Goal: Check status: Check status

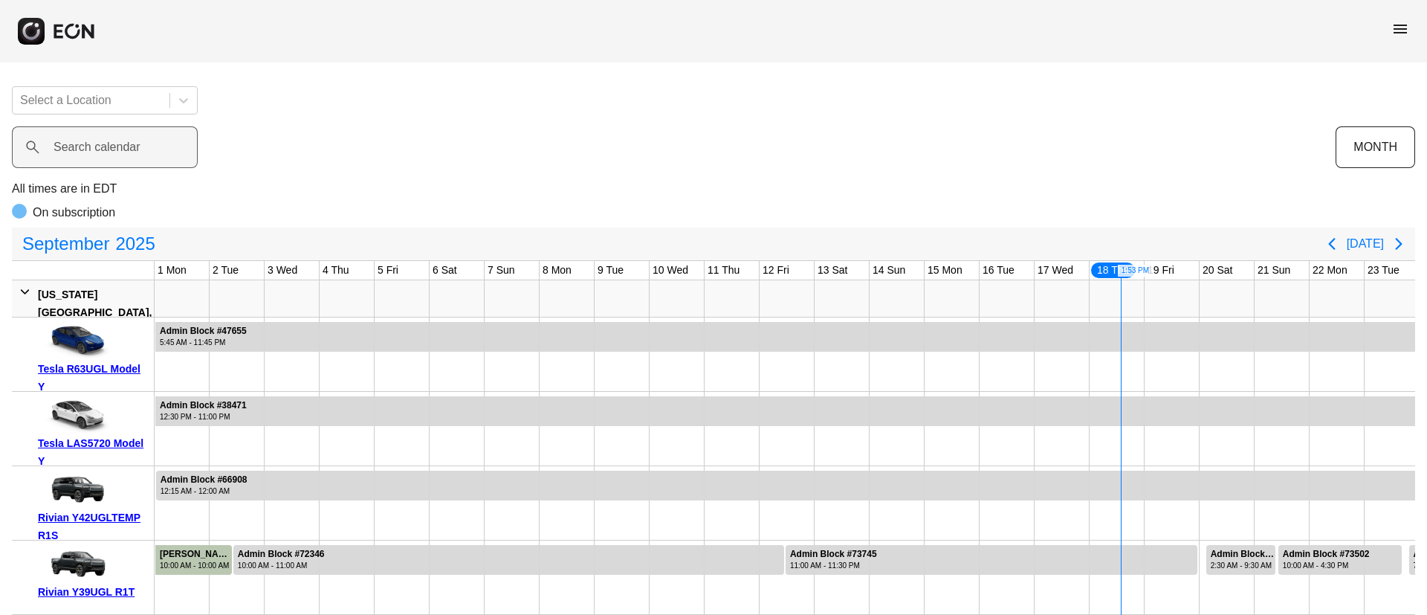
scroll to position [0, 389]
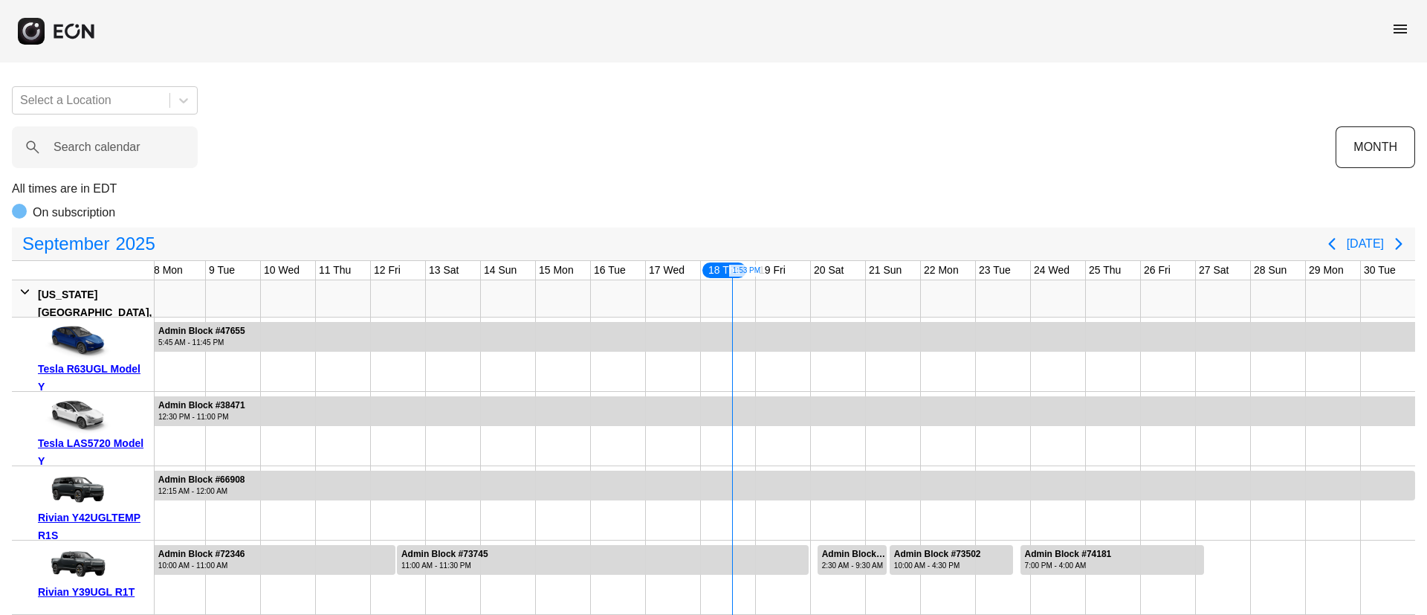
click at [1397, 27] on span "menu" at bounding box center [1401, 29] width 18 height 18
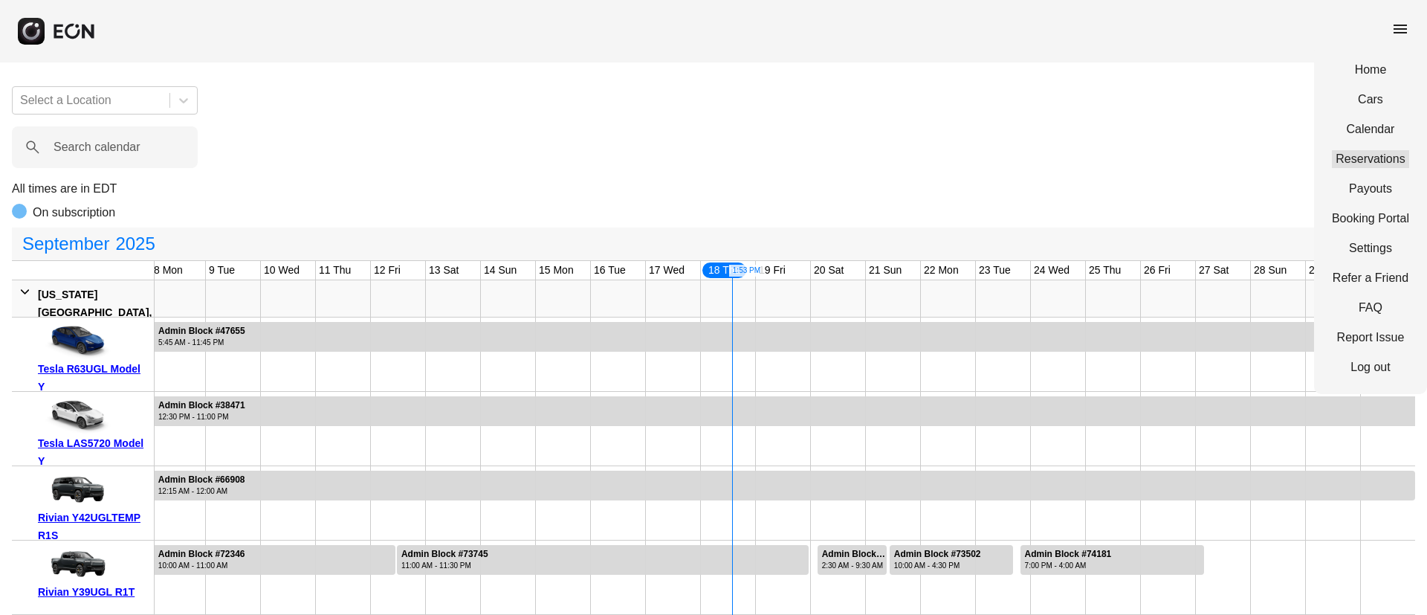
click at [1366, 165] on link "Reservations" at bounding box center [1370, 159] width 77 height 18
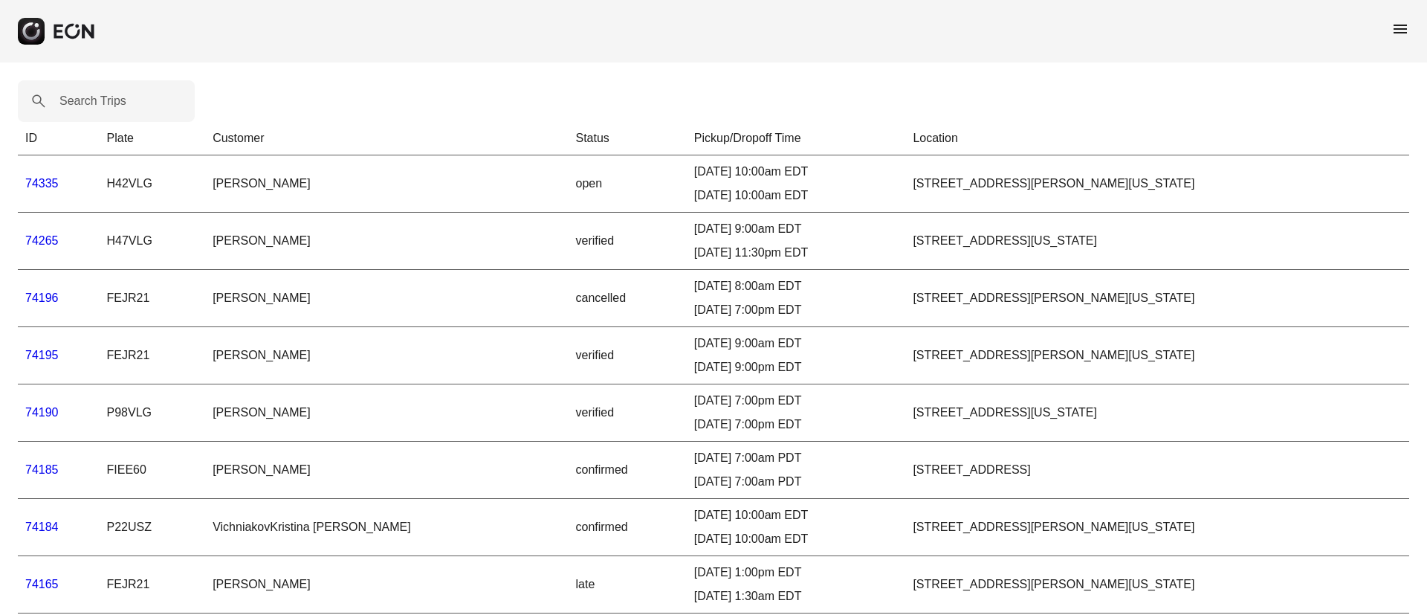
click at [84, 99] on label "Search Trips" at bounding box center [92, 101] width 67 height 18
click at [84, 99] on Trips "Search Trips" at bounding box center [106, 101] width 177 height 42
paste Trips "*****"
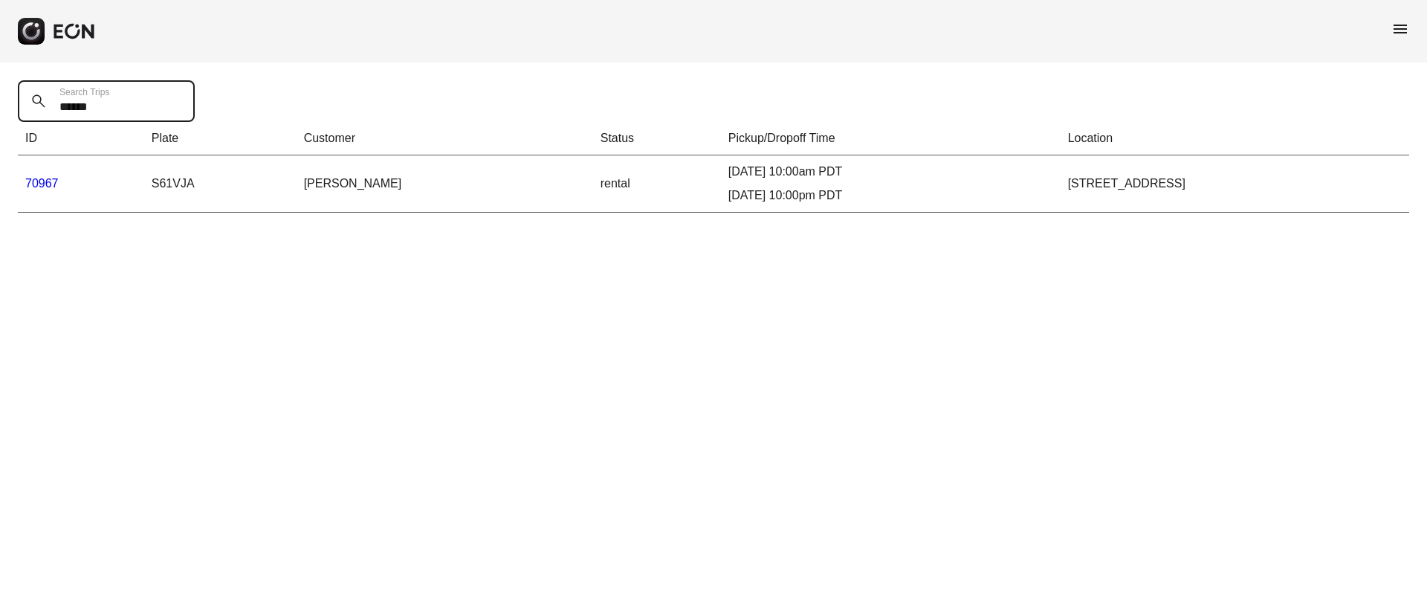
type Trips "*****"
click at [40, 172] on td "70967" at bounding box center [81, 183] width 126 height 57
click at [42, 177] on link "70967" at bounding box center [41, 183] width 33 height 13
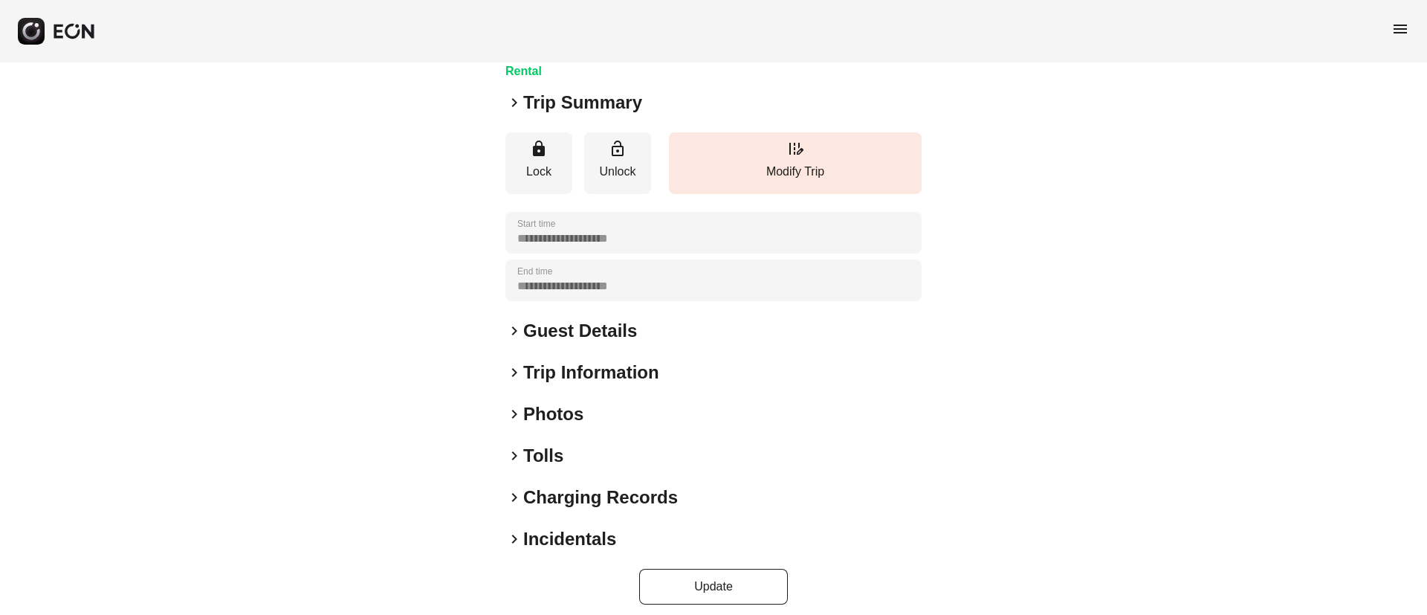
scroll to position [127, 0]
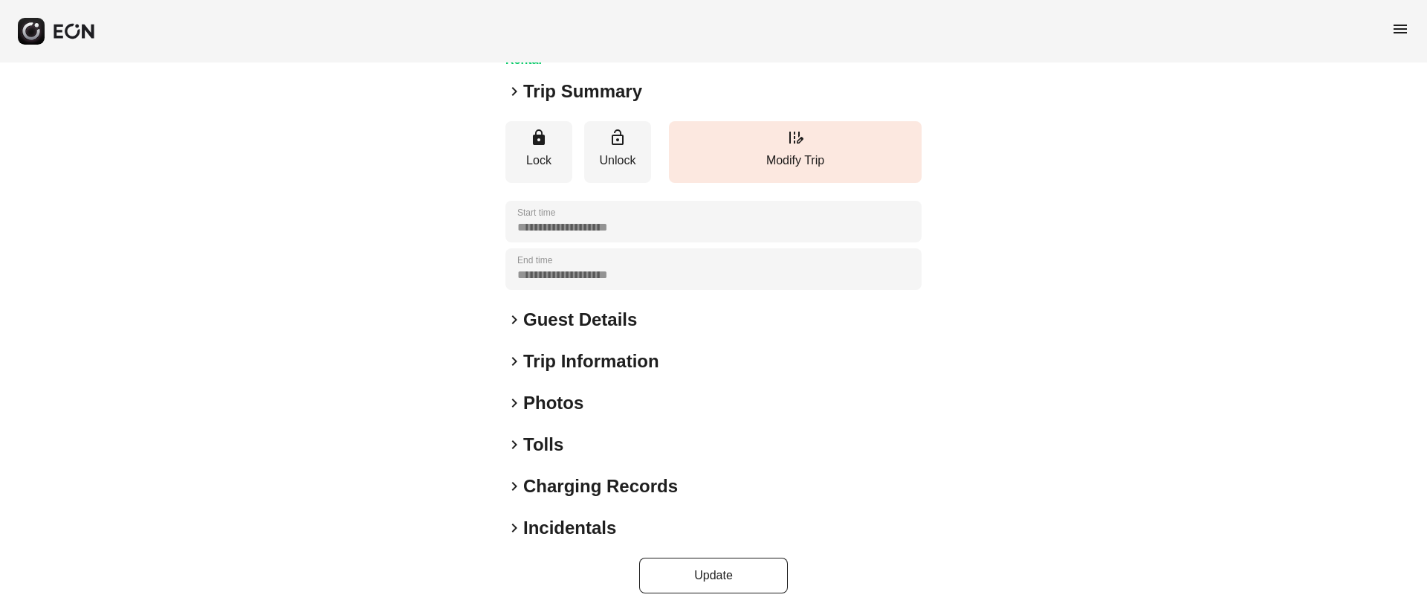
click at [580, 414] on h2 "Photos" at bounding box center [553, 403] width 60 height 24
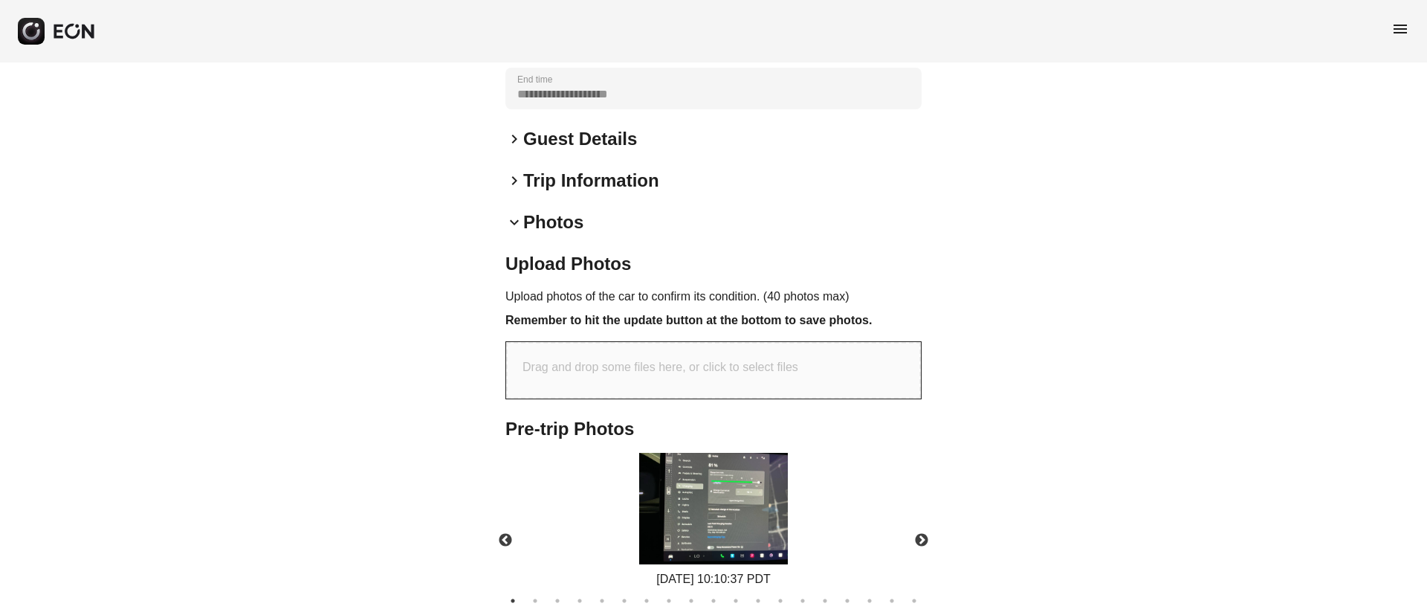
scroll to position [462, 0]
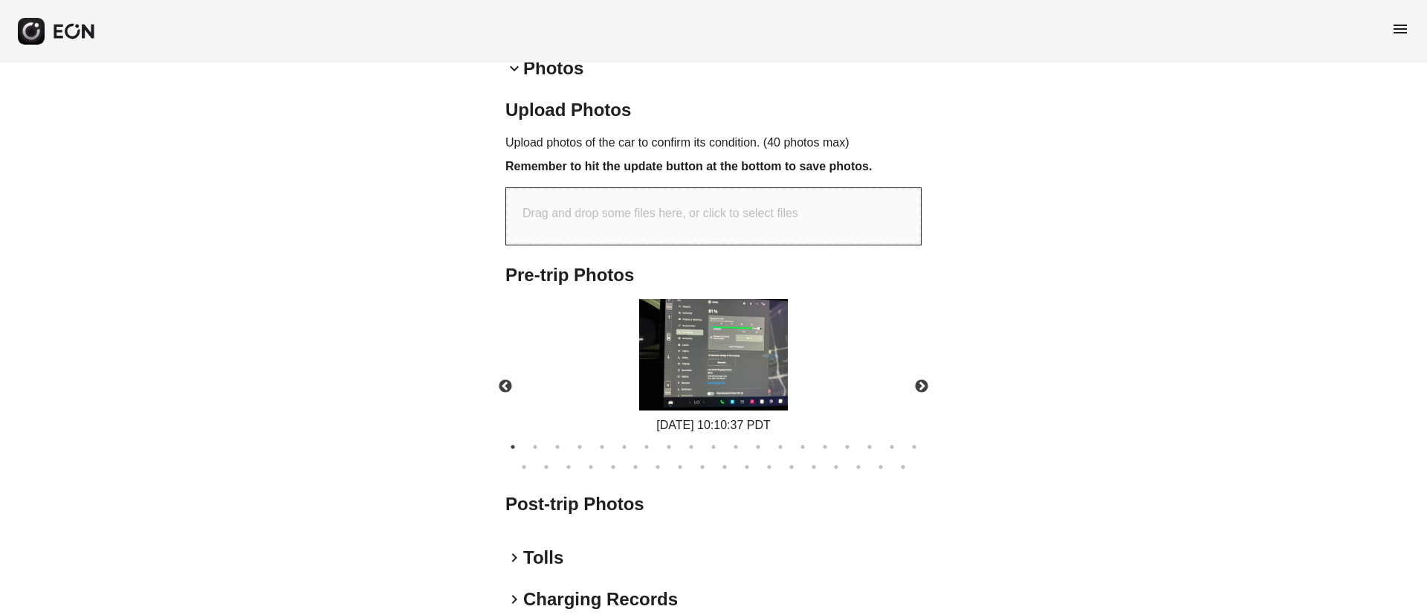
click at [741, 367] on img at bounding box center [713, 355] width 149 height 112
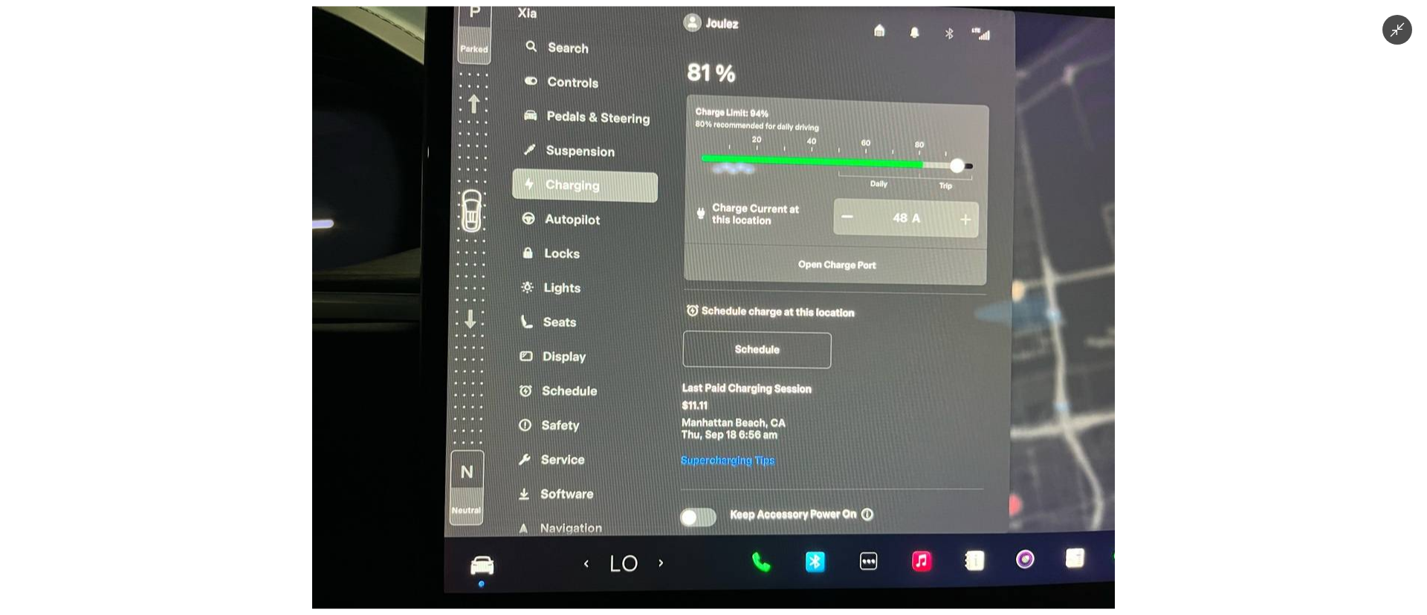
click at [746, 315] on img at bounding box center [713, 308] width 803 height 602
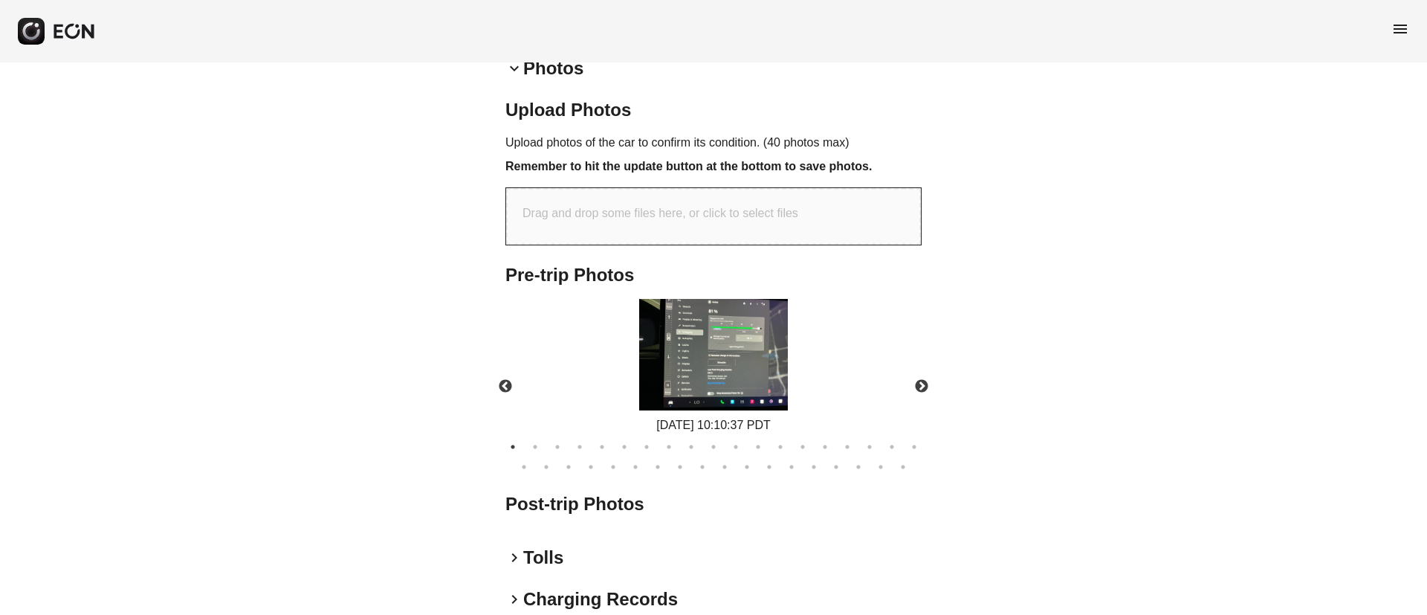
click at [712, 367] on img at bounding box center [713, 355] width 149 height 112
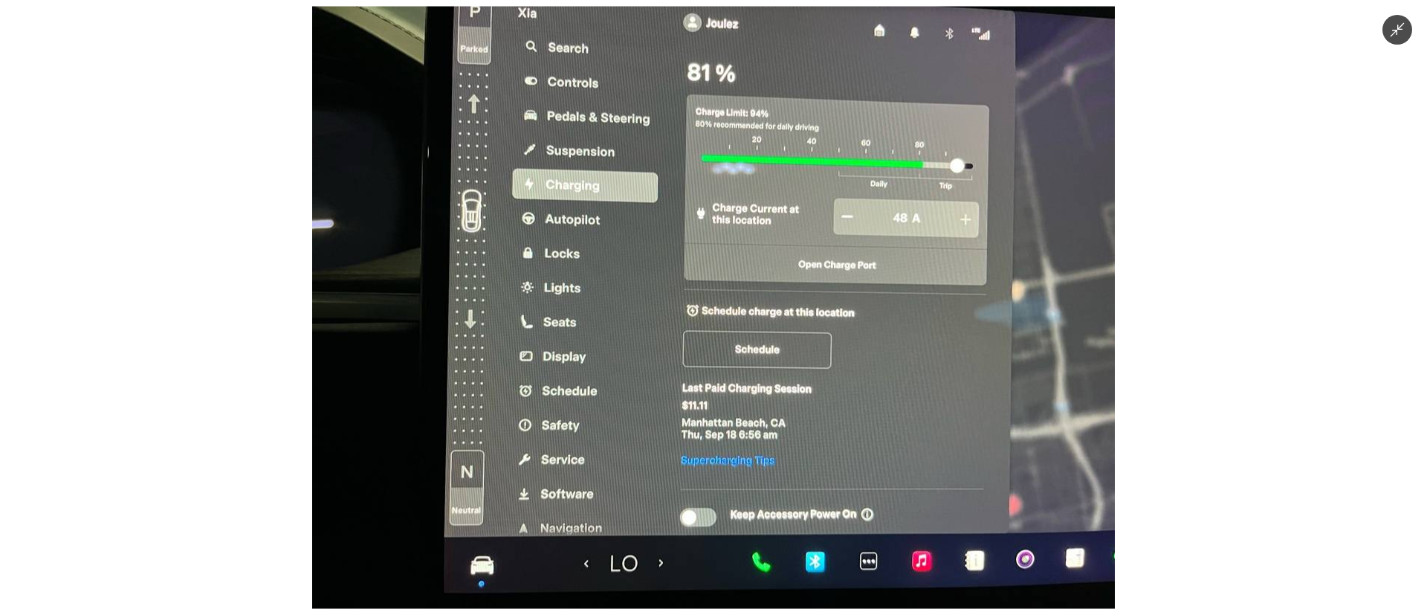
click at [919, 239] on img at bounding box center [713, 308] width 803 height 602
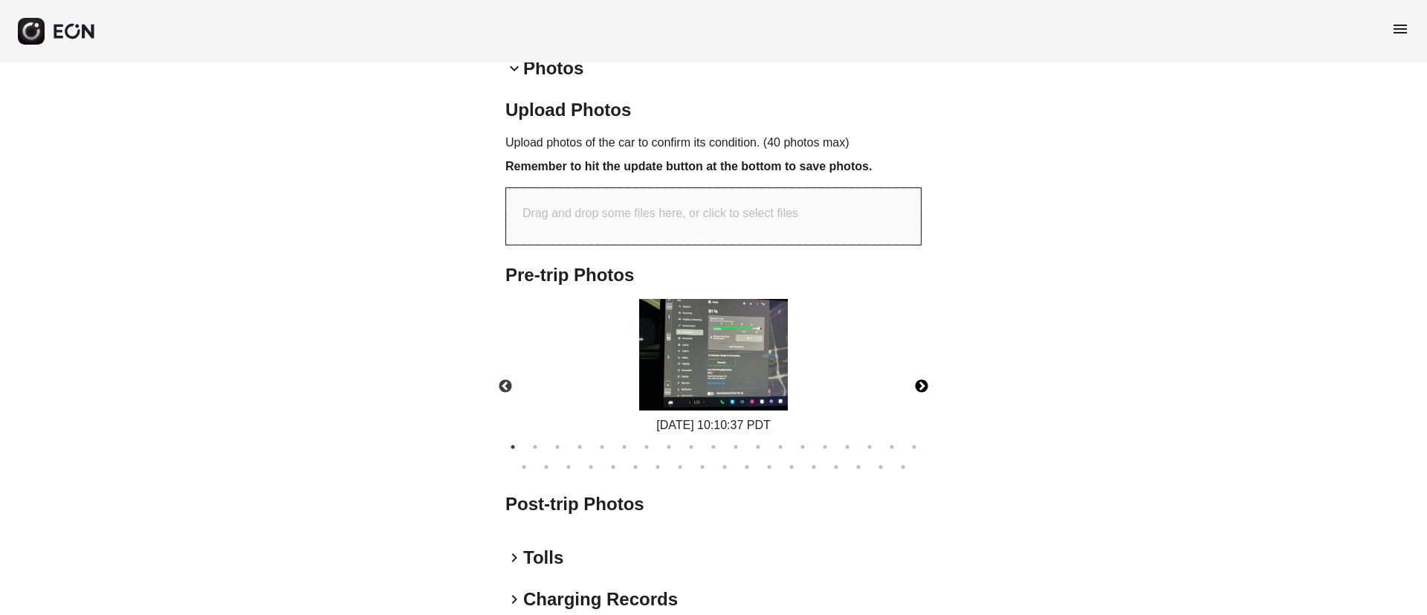
click at [931, 387] on button "Next" at bounding box center [922, 387] width 52 height 52
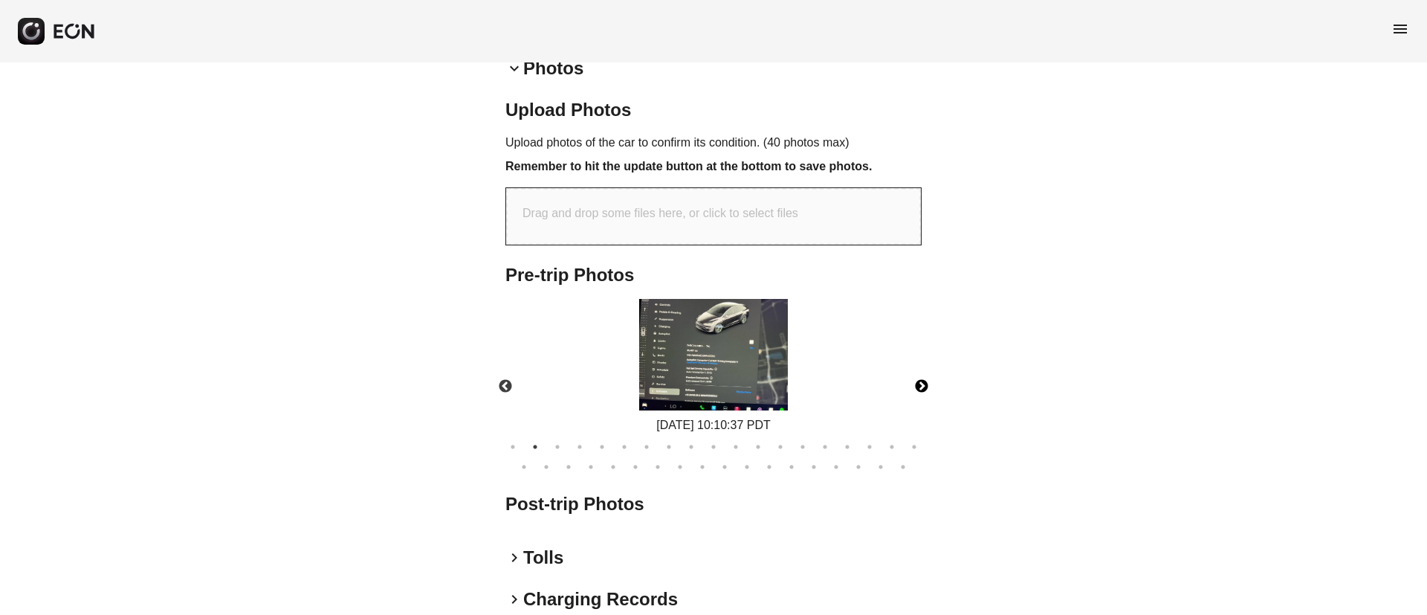
click at [925, 383] on button "Next" at bounding box center [922, 387] width 52 height 52
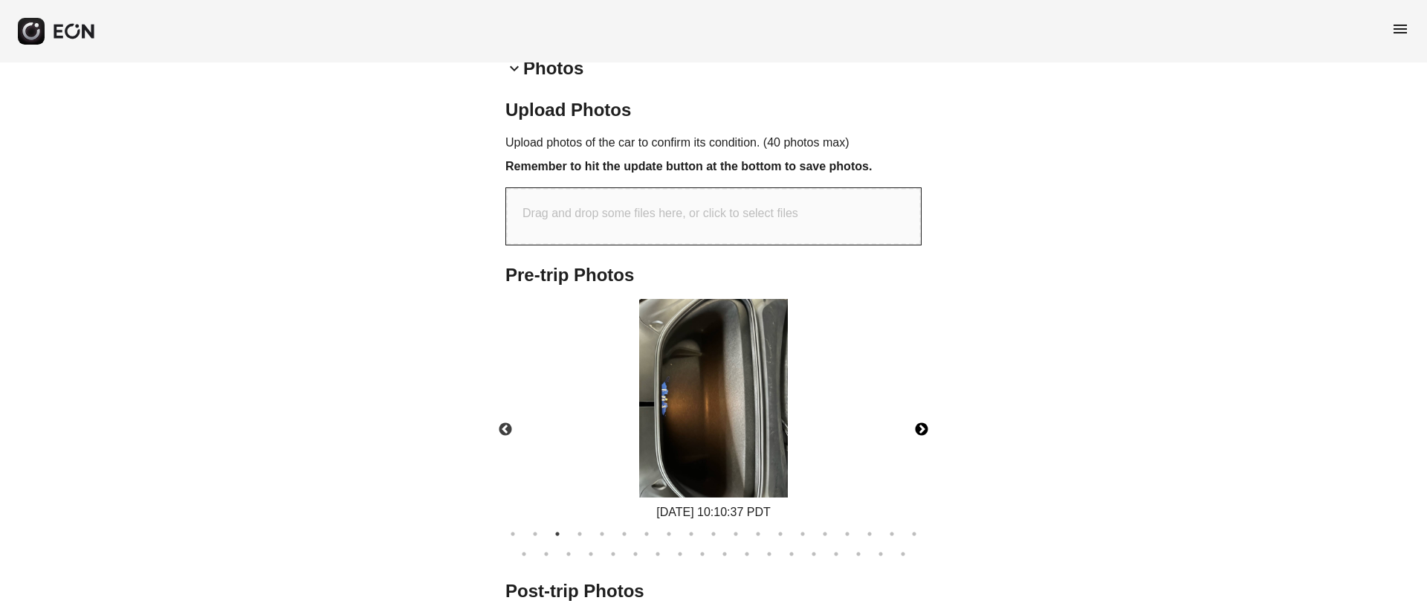
click at [925, 383] on div "[DATE] 10:10:37 PDT" at bounding box center [714, 410] width 442 height 222
click at [928, 430] on button "Next" at bounding box center [922, 430] width 52 height 52
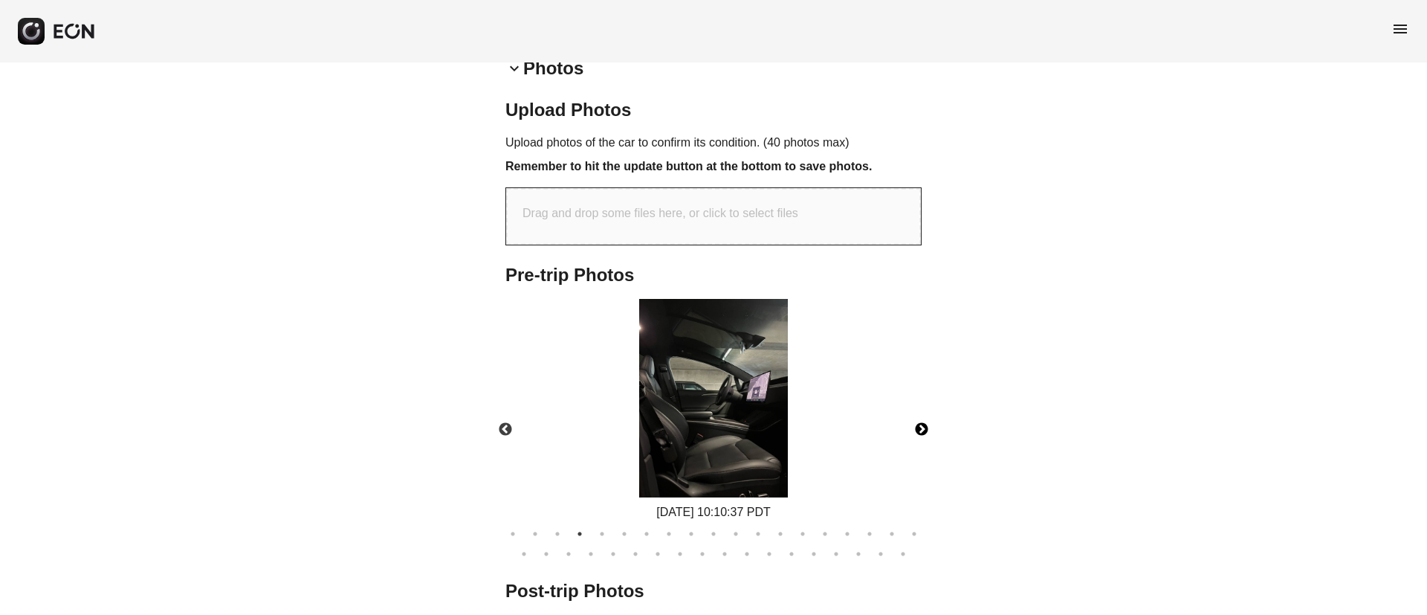
click at [926, 432] on button "Next" at bounding box center [922, 430] width 52 height 52
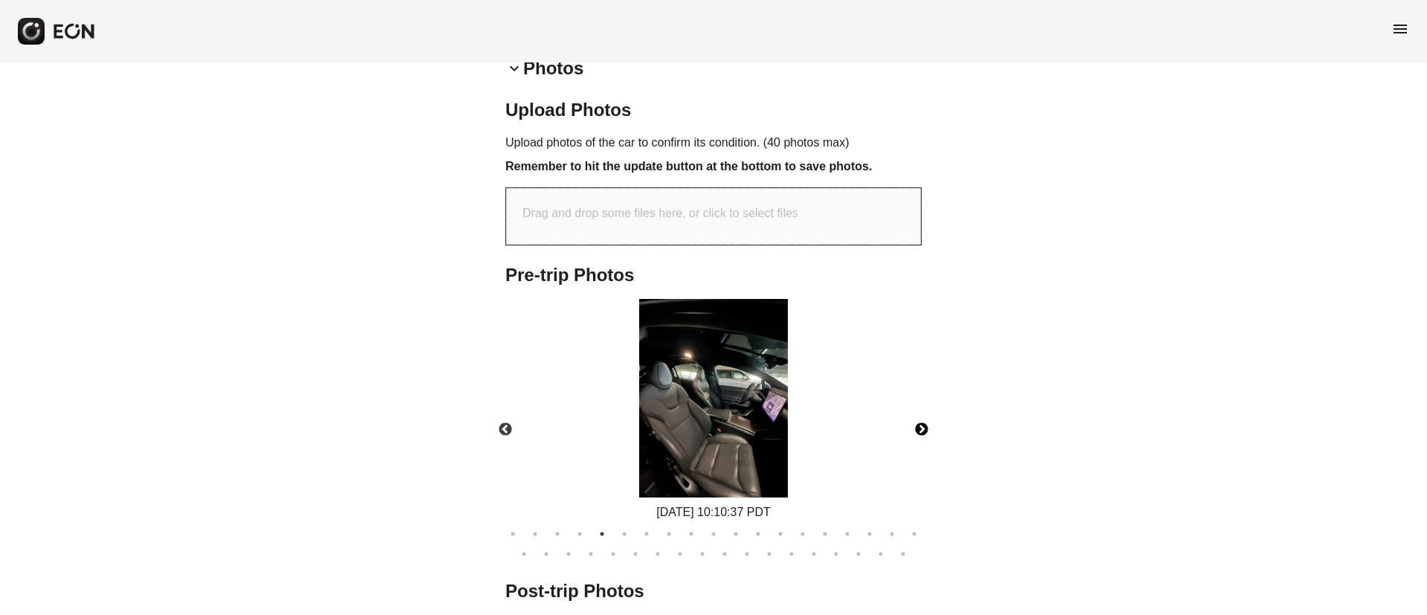
click at [926, 432] on button "Next" at bounding box center [922, 430] width 52 height 52
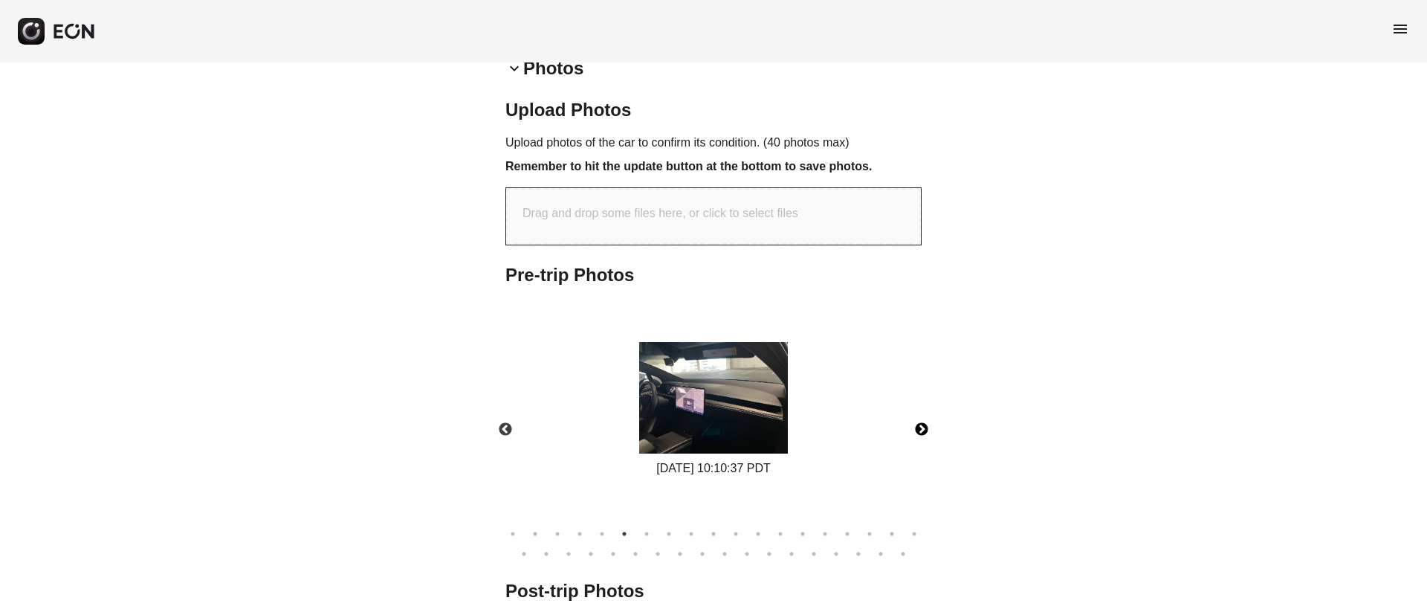
click at [926, 432] on button "Next" at bounding box center [922, 430] width 52 height 52
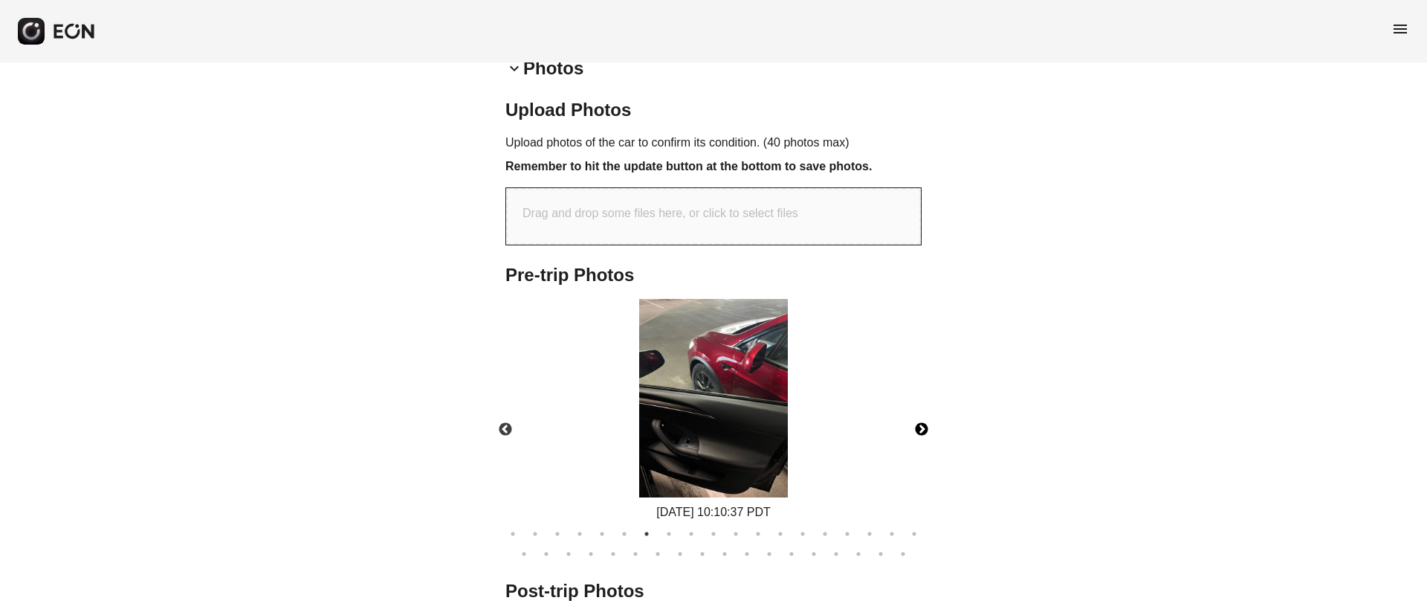
click at [926, 432] on button "Next" at bounding box center [922, 430] width 52 height 52
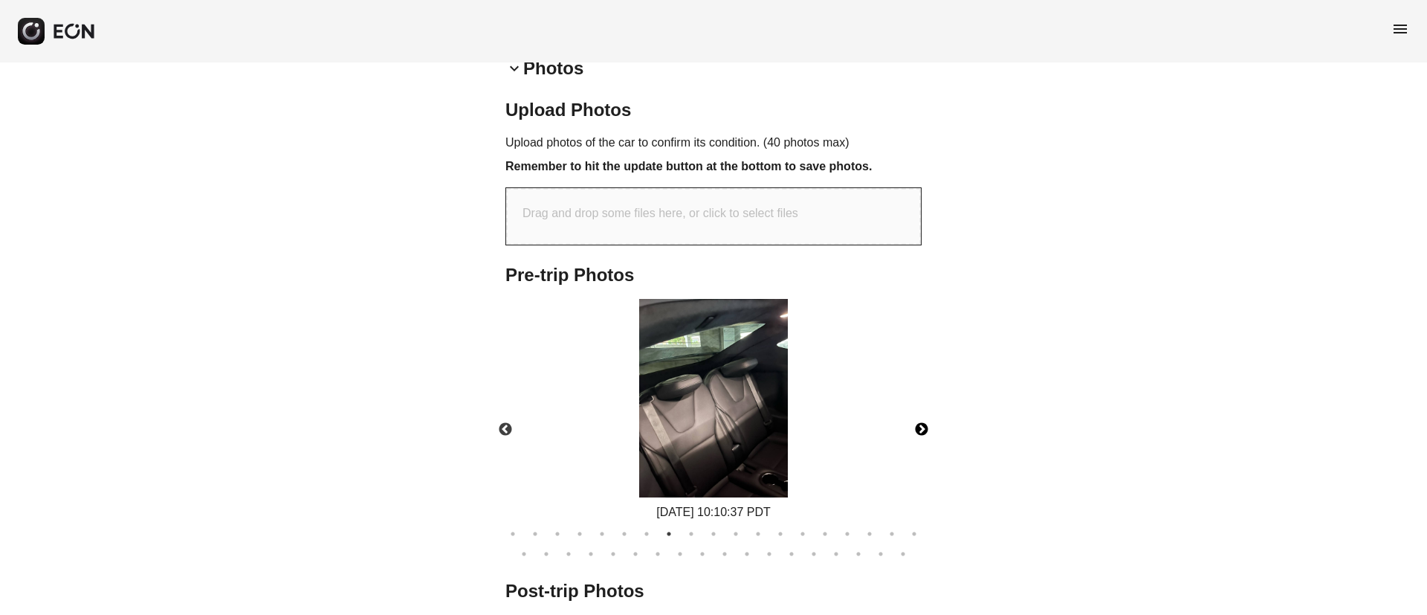
click at [926, 432] on button "Next" at bounding box center [922, 430] width 52 height 52
